Goal: Task Accomplishment & Management: Use online tool/utility

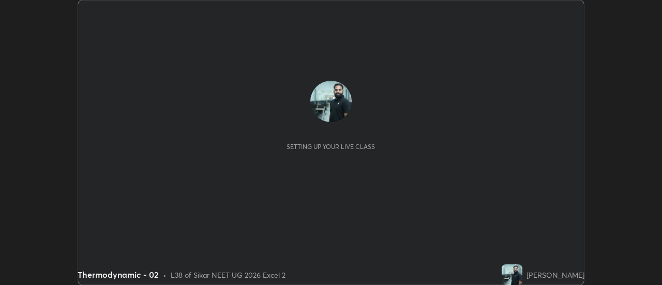
scroll to position [285, 661]
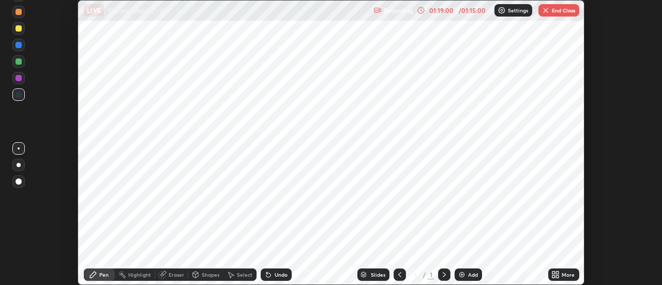
click at [556, 9] on button "End Class" at bounding box center [558, 10] width 41 height 12
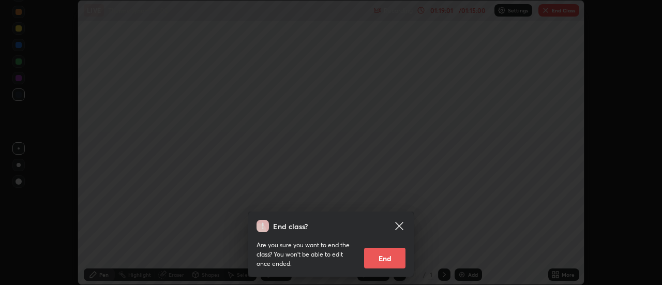
click at [388, 258] on button "End" at bounding box center [384, 258] width 41 height 21
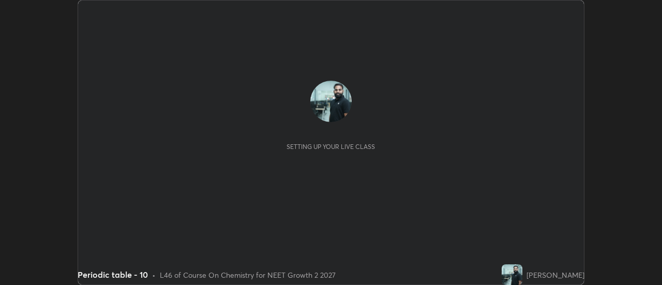
scroll to position [285, 661]
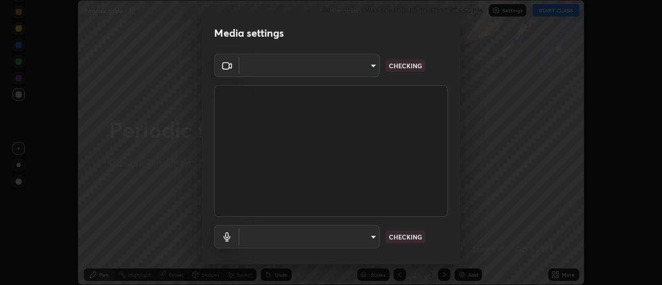
type input "985e4b1f72fc3b9494b48cef3b79fe3b682f9ae0bb15c20acfe574fe2aaad349"
type input "265cf534b138bf87f319f365071951407b00c29418ffc0cf12ee2ca8a10caa95"
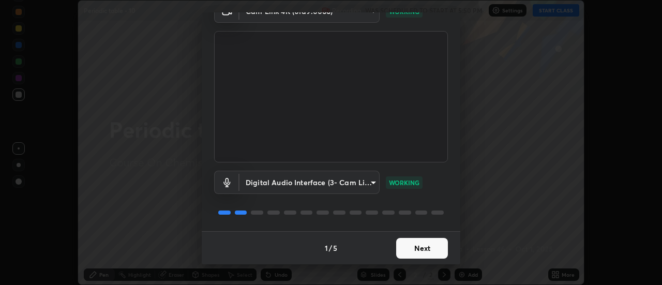
click at [419, 248] on button "Next" at bounding box center [422, 248] width 52 height 21
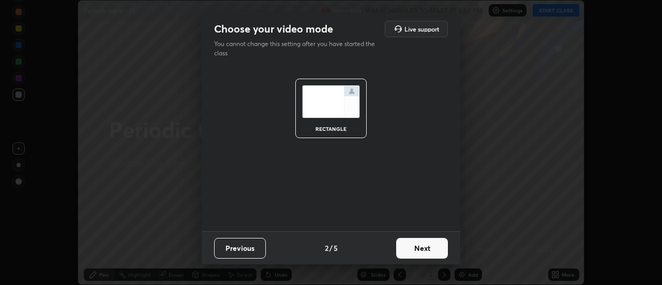
click at [418, 248] on button "Next" at bounding box center [422, 248] width 52 height 21
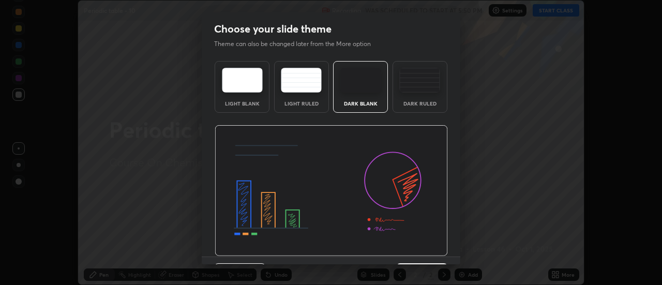
scroll to position [25, 0]
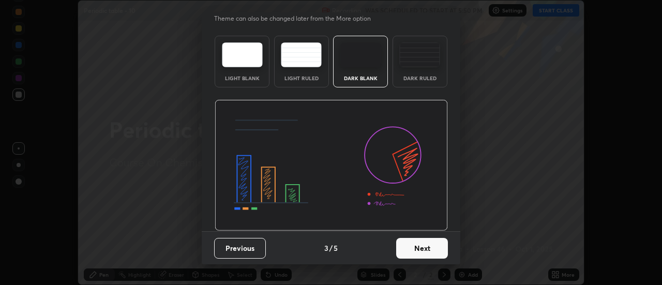
click at [421, 249] on button "Next" at bounding box center [422, 248] width 52 height 21
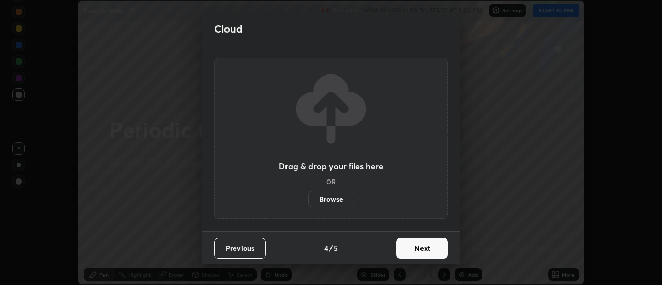
scroll to position [0, 0]
click at [419, 251] on button "Next" at bounding box center [422, 248] width 52 height 21
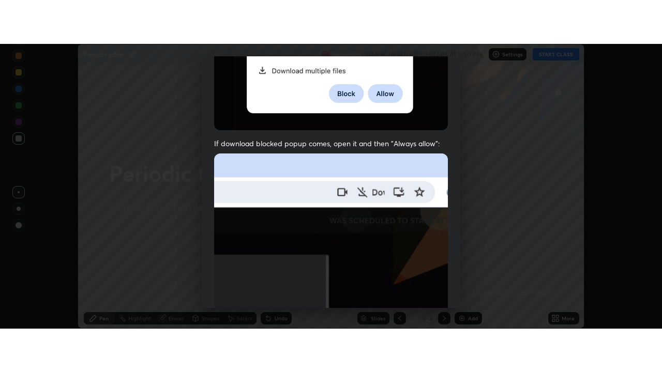
scroll to position [265, 0]
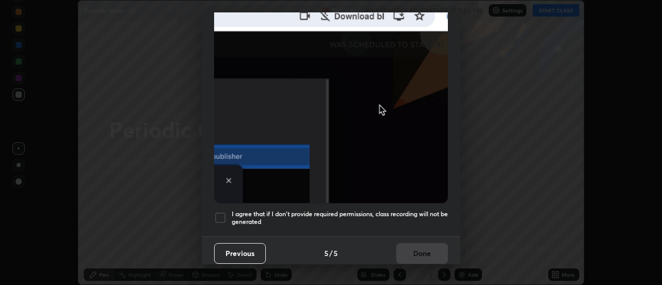
click at [422, 218] on h5 "I agree that if I don't provide required permissions, class recording will not …" at bounding box center [340, 218] width 216 height 16
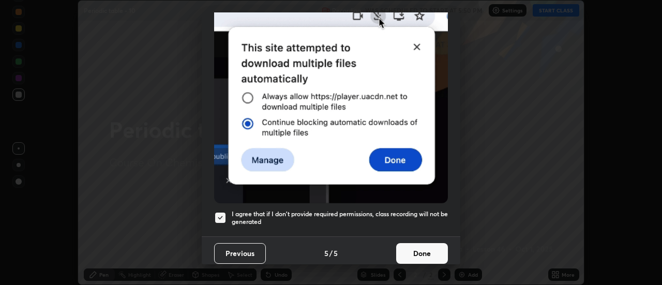
click at [420, 247] on button "Done" at bounding box center [422, 253] width 52 height 21
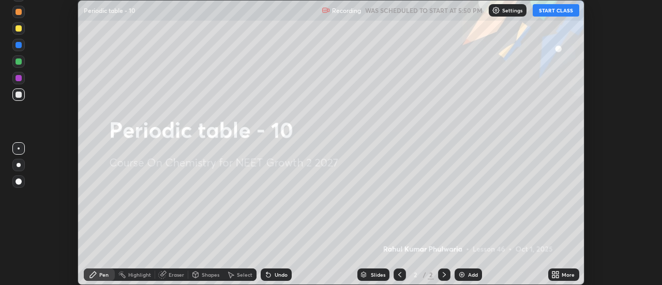
click at [557, 272] on icon at bounding box center [557, 272] width 3 height 3
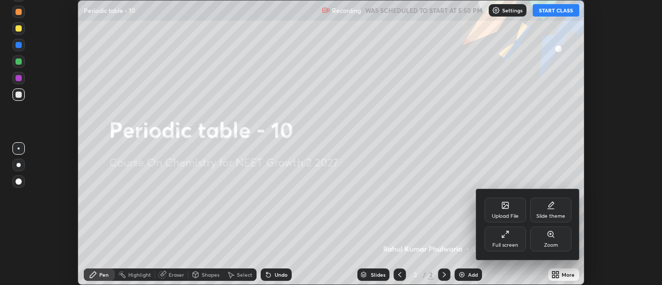
click at [510, 244] on div "Full screen" at bounding box center [505, 244] width 26 height 5
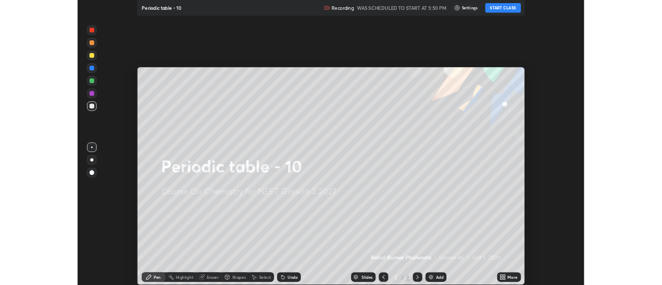
scroll to position [372, 662]
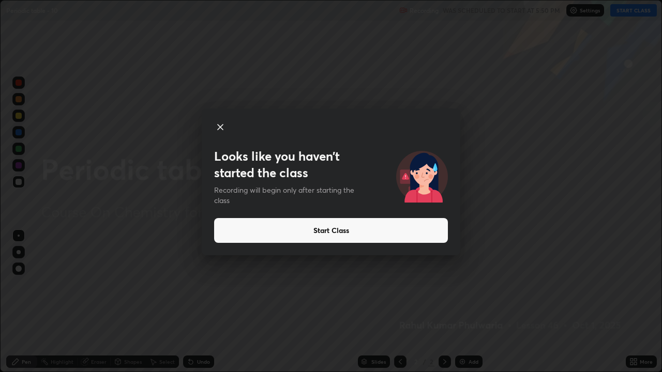
click at [163, 170] on div "Looks like you haven’t started the class Recording will begin only after starti…" at bounding box center [331, 186] width 662 height 372
click at [318, 233] on button "Start Class" at bounding box center [331, 230] width 234 height 25
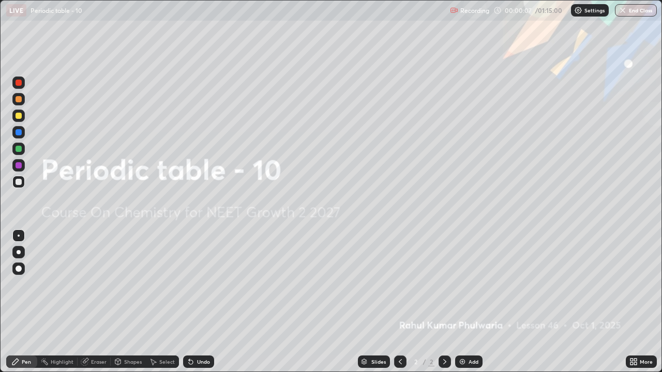
click at [444, 284] on icon at bounding box center [444, 362] width 8 height 8
click at [399, 284] on icon at bounding box center [400, 361] width 3 height 5
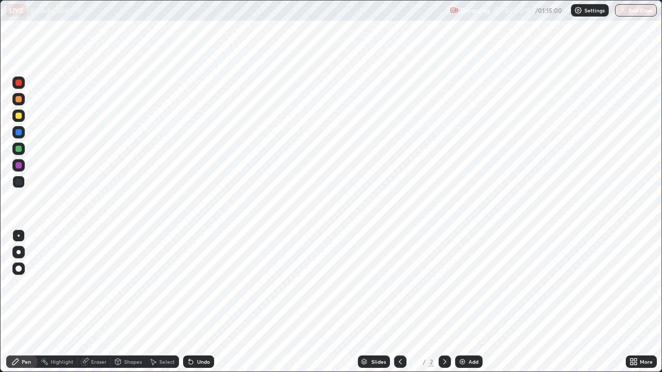
click at [443, 284] on icon at bounding box center [444, 361] width 3 height 5
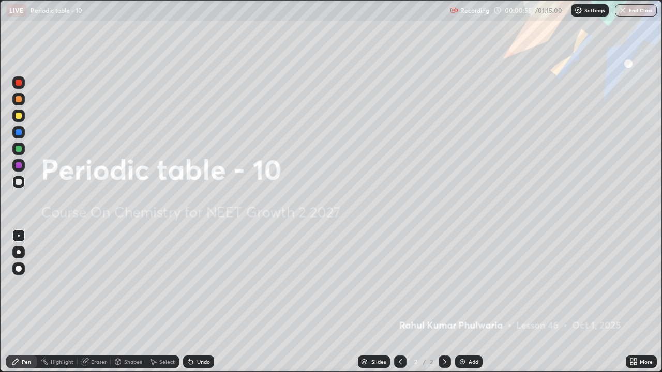
click at [197, 284] on div "Undo" at bounding box center [203, 361] width 13 height 5
click at [194, 284] on div "Undo" at bounding box center [198, 362] width 31 height 12
click at [197, 284] on div "Undo" at bounding box center [198, 362] width 31 height 12
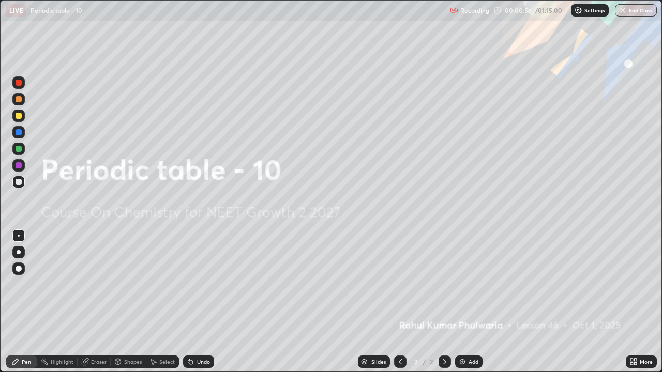
click at [199, 284] on div "Undo" at bounding box center [198, 362] width 31 height 12
click at [198, 284] on div "Undo" at bounding box center [198, 362] width 31 height 12
click at [217, 284] on div "Slides 2 / 2 Add" at bounding box center [419, 362] width 411 height 21
click at [197, 284] on div "Undo" at bounding box center [203, 361] width 13 height 5
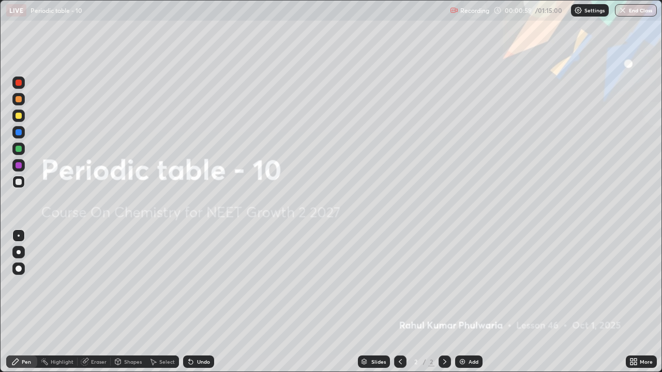
click at [197, 284] on div "Undo" at bounding box center [203, 361] width 13 height 5
click at [199, 284] on div "Undo" at bounding box center [203, 361] width 13 height 5
click at [200, 284] on div "Undo" at bounding box center [203, 361] width 13 height 5
click at [462, 284] on img at bounding box center [462, 362] width 8 height 8
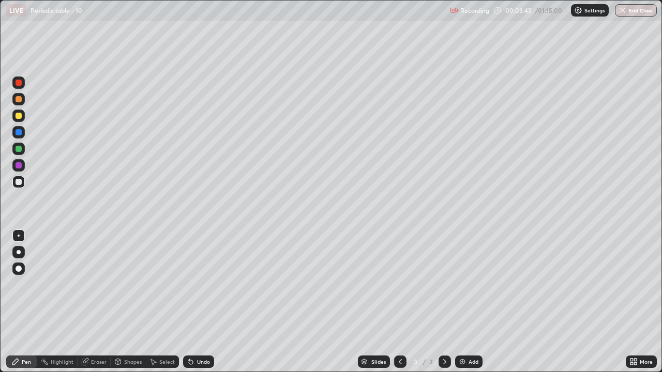
click at [17, 118] on div at bounding box center [19, 116] width 6 height 6
click at [17, 182] on div at bounding box center [19, 182] width 6 height 6
click at [200, 284] on div "Undo" at bounding box center [203, 361] width 13 height 5
click at [201, 284] on div "Undo" at bounding box center [198, 362] width 31 height 12
click at [200, 284] on div "Undo" at bounding box center [203, 361] width 13 height 5
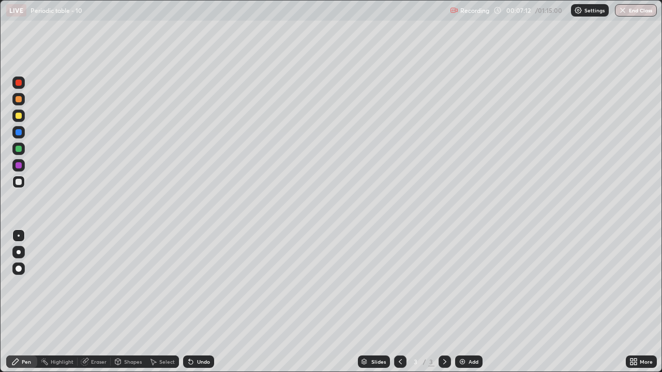
click at [14, 115] on div at bounding box center [18, 116] width 12 height 12
click at [19, 182] on div at bounding box center [19, 182] width 6 height 6
click at [464, 284] on img at bounding box center [462, 362] width 8 height 8
click at [17, 116] on div at bounding box center [19, 116] width 6 height 6
click at [20, 182] on div at bounding box center [19, 182] width 6 height 6
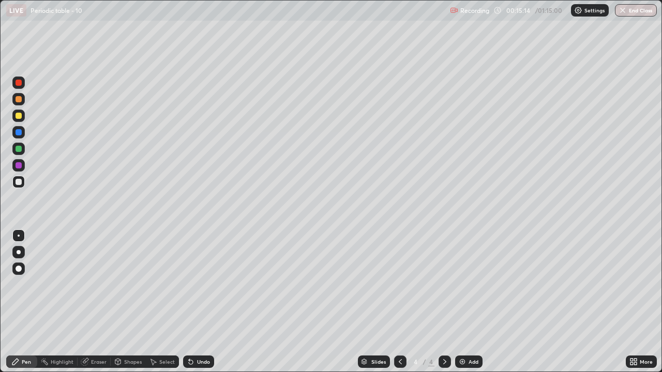
click at [17, 181] on div at bounding box center [19, 182] width 6 height 6
click at [464, 284] on img at bounding box center [462, 362] width 8 height 8
click at [197, 284] on div "Undo" at bounding box center [203, 361] width 13 height 5
click at [192, 284] on div "Undo" at bounding box center [198, 362] width 31 height 12
click at [195, 284] on div "Undo" at bounding box center [198, 362] width 31 height 12
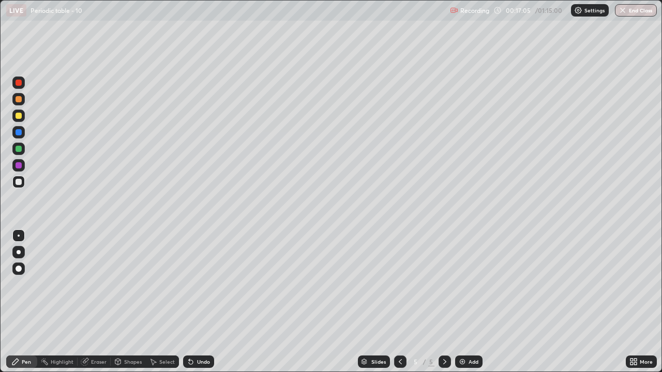
click at [96, 284] on div "Eraser" at bounding box center [94, 362] width 33 height 12
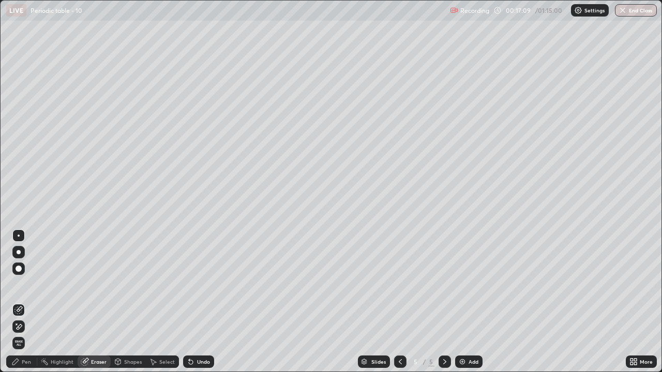
click at [24, 284] on div "Pen" at bounding box center [21, 362] width 31 height 12
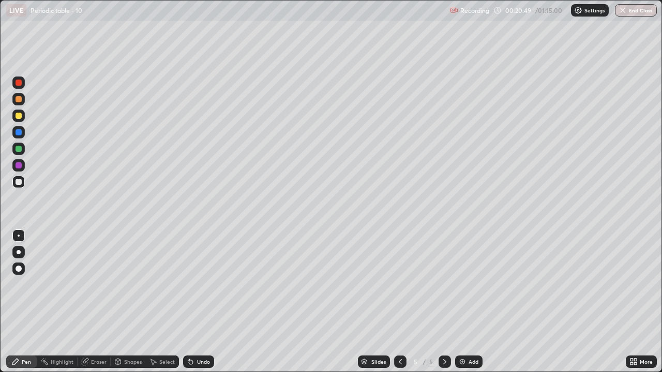
click at [459, 284] on img at bounding box center [462, 362] width 8 height 8
click at [460, 284] on img at bounding box center [462, 362] width 8 height 8
click at [17, 117] on div at bounding box center [19, 116] width 6 height 6
click at [18, 184] on div at bounding box center [19, 182] width 6 height 6
click at [19, 118] on div at bounding box center [19, 116] width 6 height 6
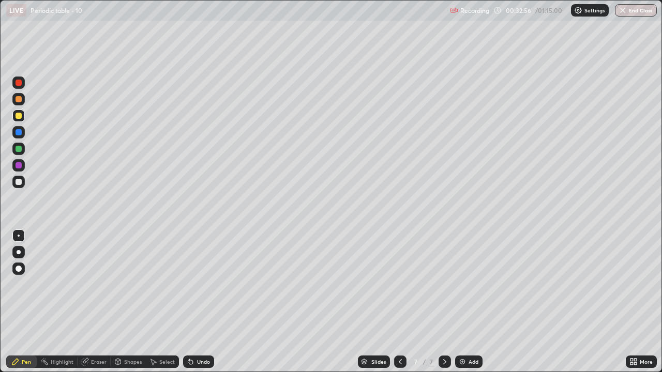
click at [194, 284] on div "Undo" at bounding box center [198, 362] width 31 height 12
click at [17, 184] on div at bounding box center [19, 182] width 6 height 6
click at [461, 284] on img at bounding box center [462, 362] width 8 height 8
click at [93, 284] on div "Eraser" at bounding box center [99, 361] width 16 height 5
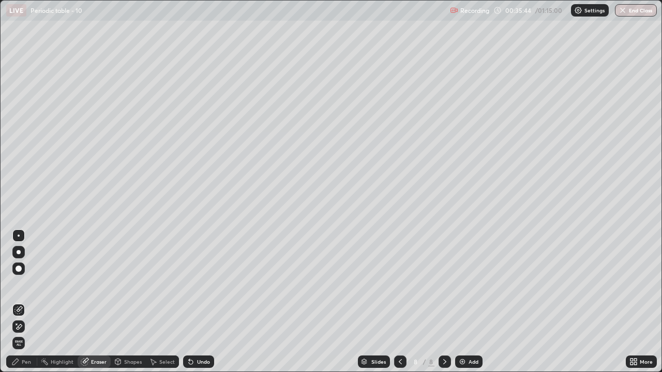
click at [26, 284] on div "Pen" at bounding box center [26, 361] width 9 height 5
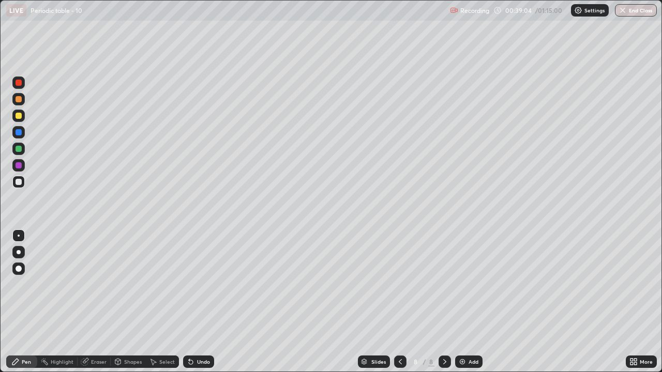
click at [190, 284] on icon at bounding box center [191, 362] width 4 height 4
click at [90, 284] on div "Eraser" at bounding box center [94, 362] width 33 height 12
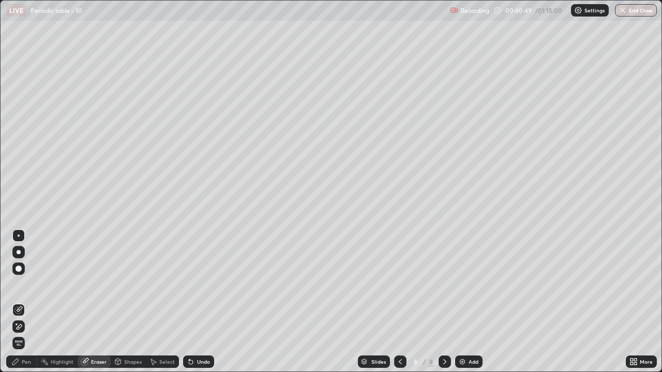
click at [26, 284] on div "Pen" at bounding box center [26, 361] width 9 height 5
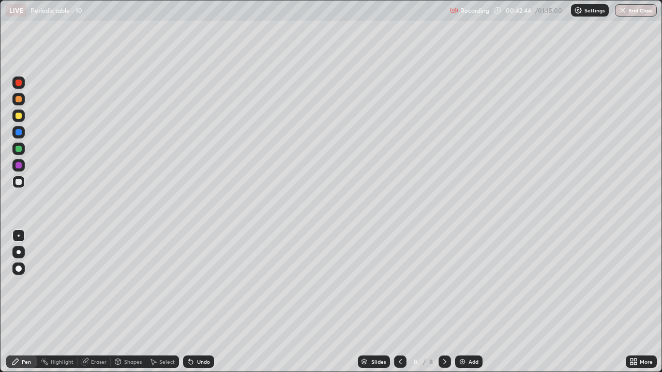
click at [17, 118] on div at bounding box center [19, 116] width 6 height 6
click at [14, 181] on div at bounding box center [18, 182] width 12 height 12
click at [97, 284] on div "Eraser" at bounding box center [99, 361] width 16 height 5
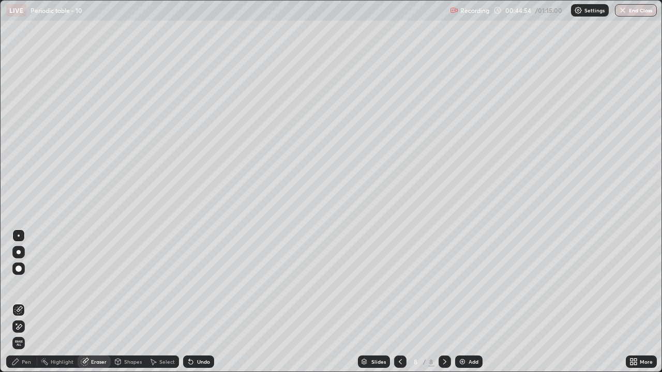
click at [22, 284] on div "Pen" at bounding box center [21, 362] width 31 height 12
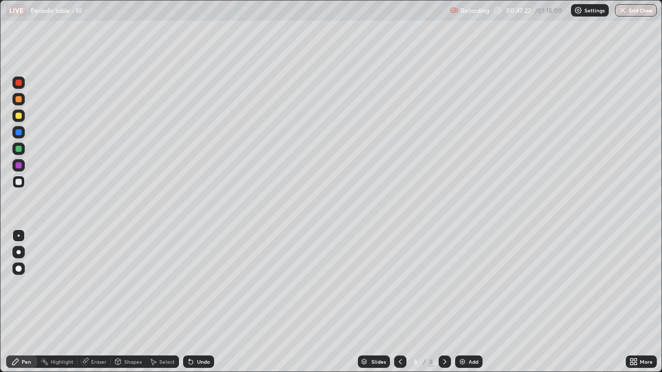
click at [100, 284] on div "Eraser" at bounding box center [99, 361] width 16 height 5
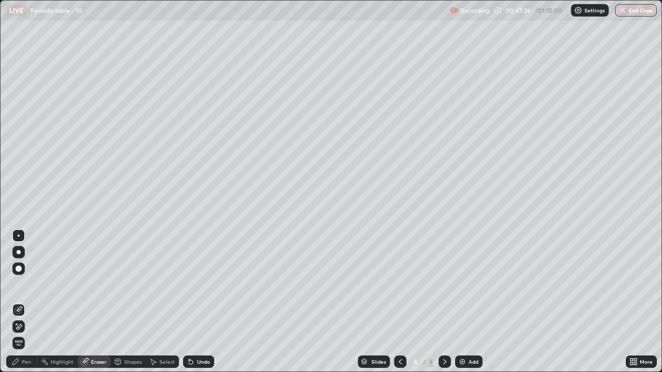
click at [26, 284] on div "Pen" at bounding box center [26, 361] width 9 height 5
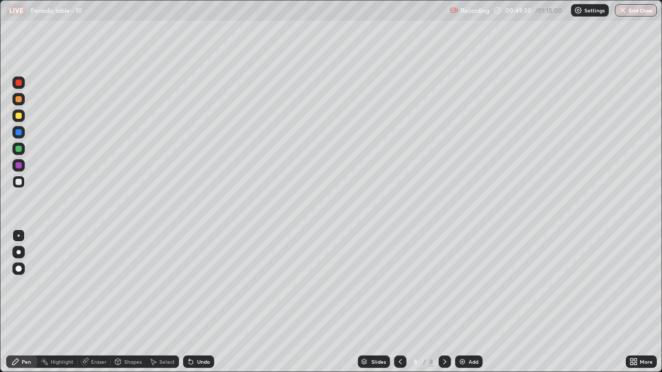
click at [464, 284] on div "Add" at bounding box center [468, 362] width 27 height 12
click at [189, 284] on icon at bounding box center [191, 362] width 4 height 4
click at [191, 284] on icon at bounding box center [191, 362] width 4 height 4
click at [87, 284] on icon at bounding box center [84, 362] width 7 height 7
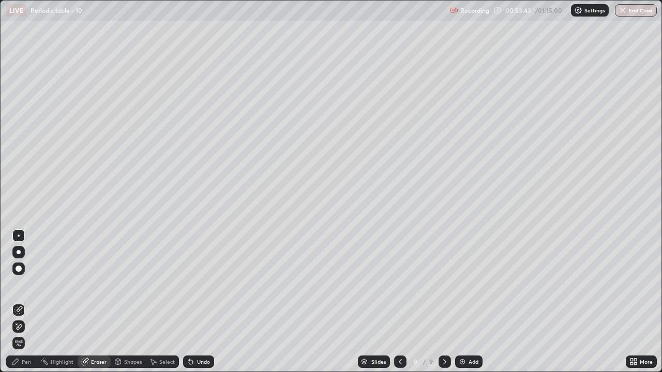
click at [24, 284] on div "Pen" at bounding box center [21, 362] width 31 height 12
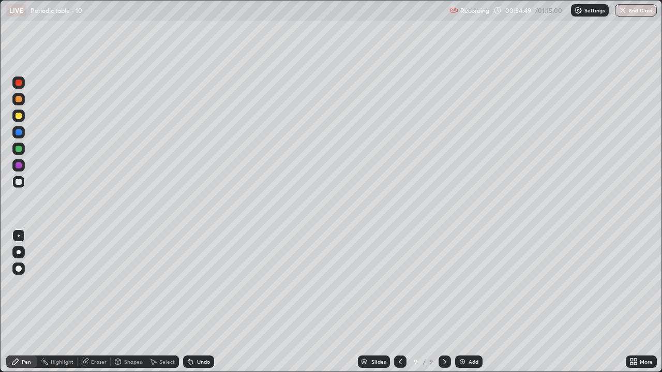
click at [16, 115] on div at bounding box center [19, 116] width 6 height 6
click at [96, 284] on div "Eraser" at bounding box center [99, 361] width 16 height 5
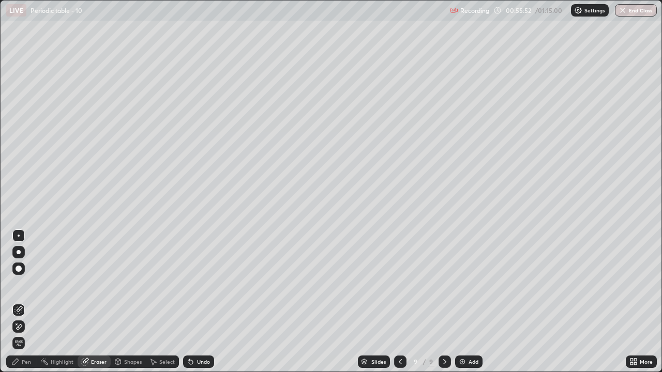
click at [27, 284] on div "Pen" at bounding box center [26, 361] width 9 height 5
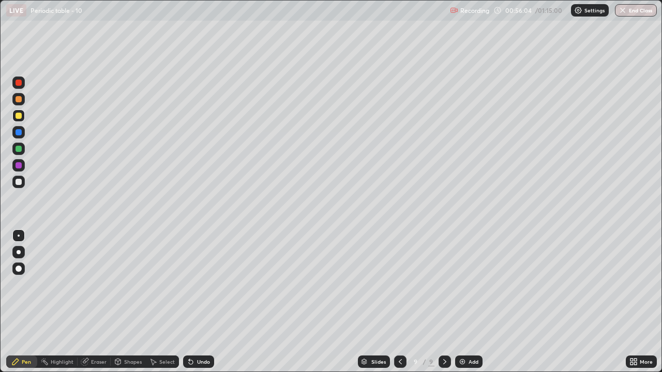
click at [63, 284] on div "Highlight" at bounding box center [62, 361] width 23 height 5
click at [93, 284] on div "Eraser" at bounding box center [99, 361] width 16 height 5
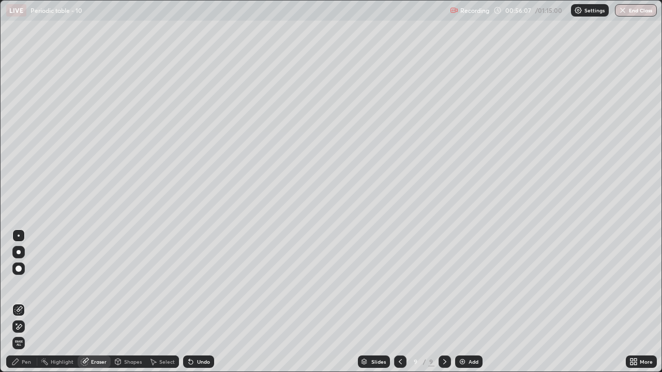
click at [26, 284] on div "Pen" at bounding box center [26, 361] width 9 height 5
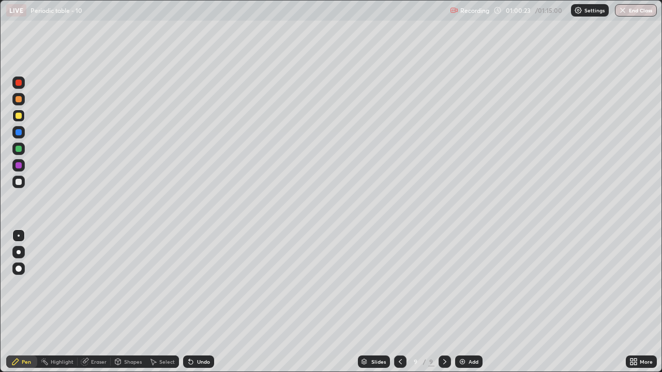
click at [197, 284] on div "Undo" at bounding box center [203, 361] width 13 height 5
click at [203, 284] on div "Undo" at bounding box center [203, 361] width 13 height 5
click at [19, 182] on div at bounding box center [19, 182] width 6 height 6
click at [459, 284] on img at bounding box center [462, 362] width 8 height 8
click at [19, 120] on div at bounding box center [18, 116] width 12 height 12
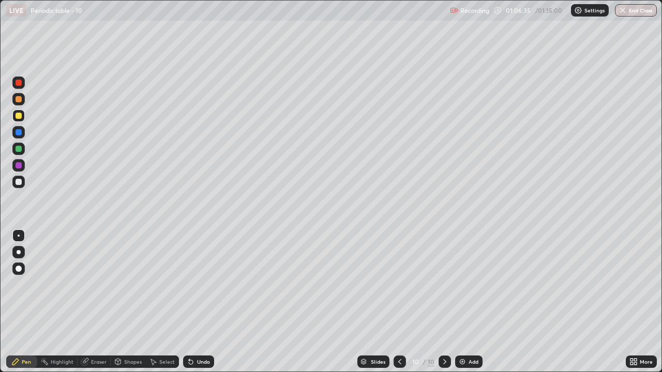
click at [16, 183] on div at bounding box center [19, 182] width 6 height 6
click at [460, 284] on img at bounding box center [462, 362] width 8 height 8
click at [89, 284] on div "Eraser" at bounding box center [94, 362] width 33 height 12
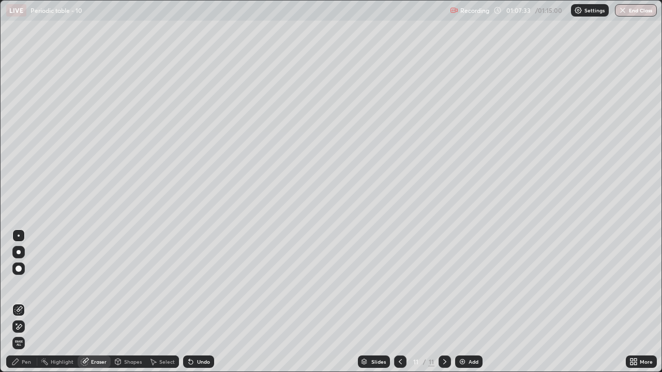
click at [24, 284] on div "Pen" at bounding box center [21, 362] width 31 height 12
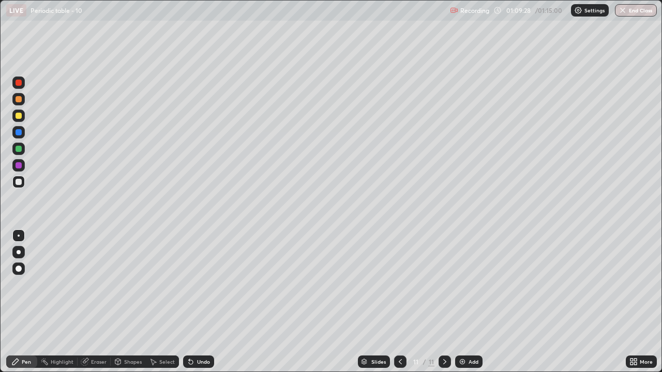
click at [18, 118] on div at bounding box center [19, 116] width 6 height 6
click at [14, 99] on div at bounding box center [18, 99] width 12 height 12
click at [399, 284] on icon at bounding box center [400, 362] width 8 height 8
click at [443, 284] on icon at bounding box center [444, 362] width 8 height 8
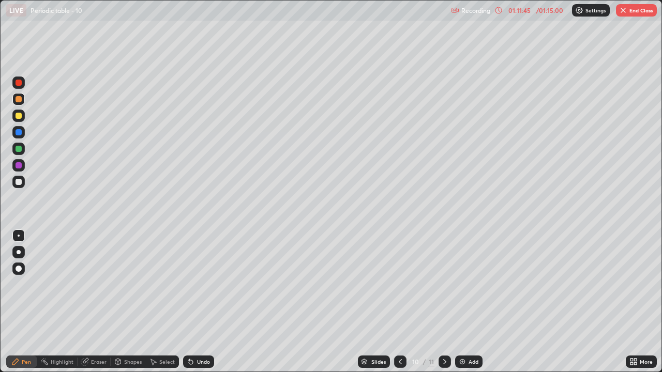
click at [446, 284] on div at bounding box center [444, 362] width 12 height 12
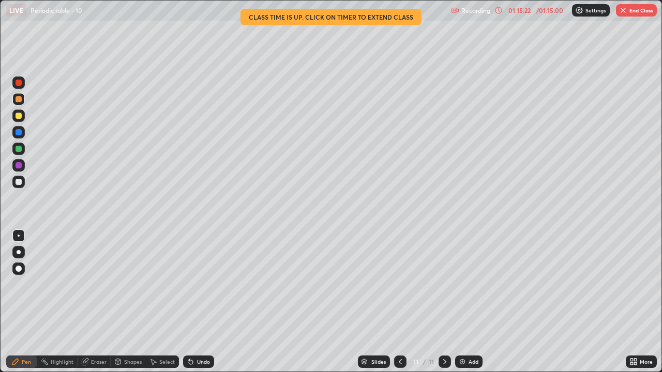
click at [635, 12] on button "End Class" at bounding box center [636, 10] width 41 height 12
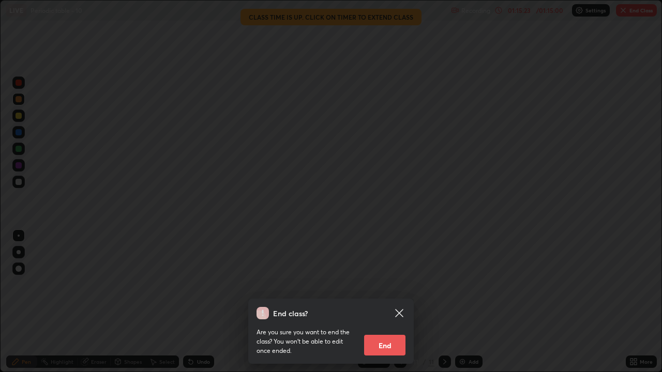
click at [387, 284] on button "End" at bounding box center [384, 345] width 41 height 21
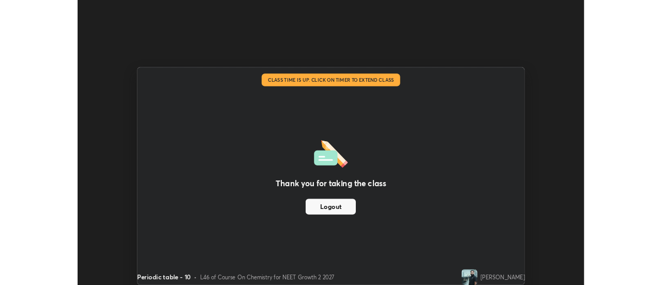
scroll to position [51410, 51033]
